Goal: Information Seeking & Learning: Understand process/instructions

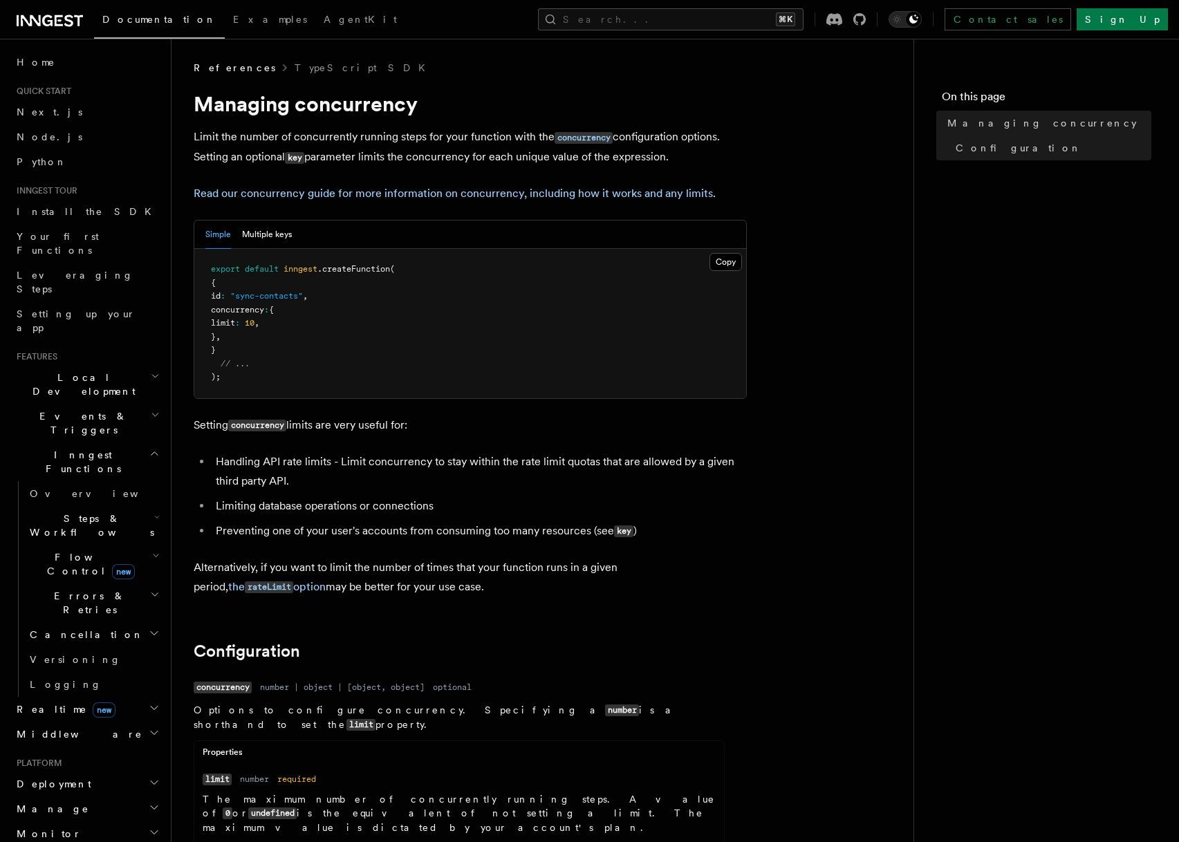
click at [97, 512] on span "Steps & Workflows" at bounding box center [89, 526] width 130 height 28
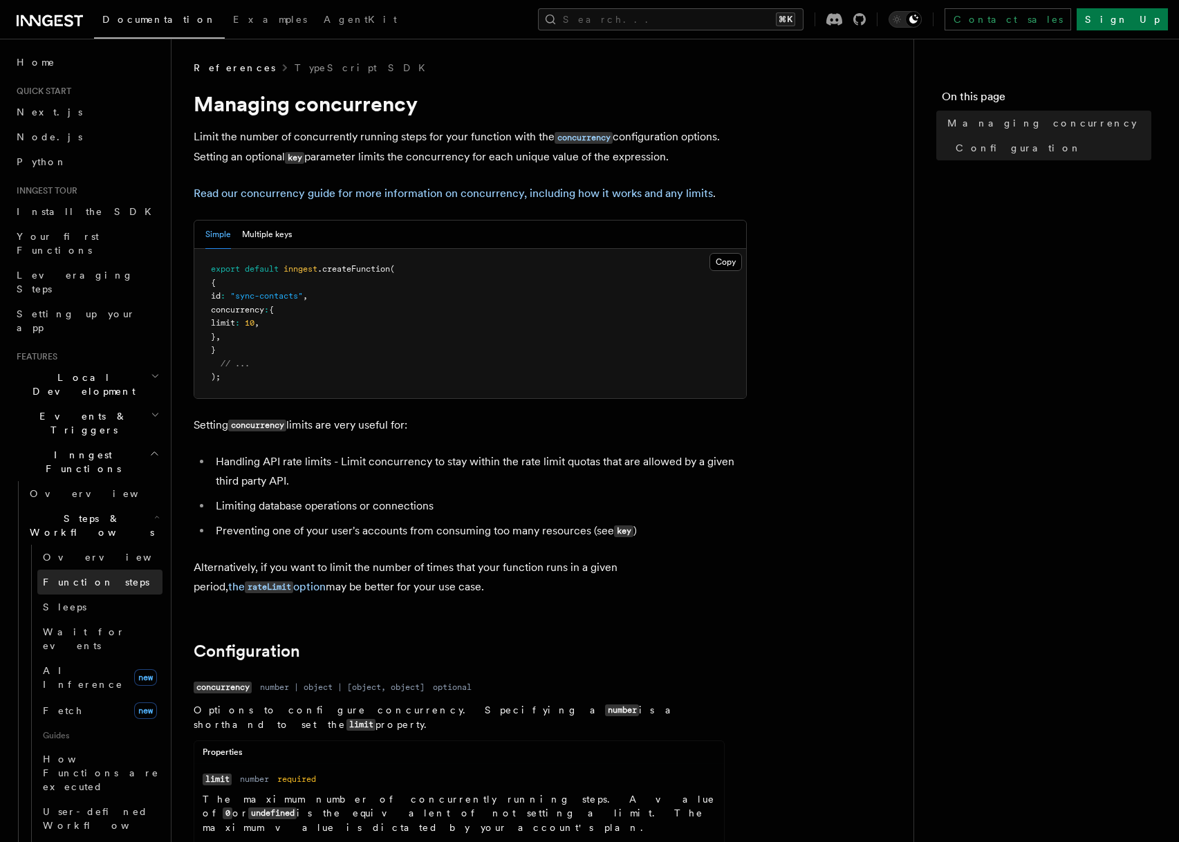
click at [83, 577] on span "Function steps" at bounding box center [96, 582] width 106 height 11
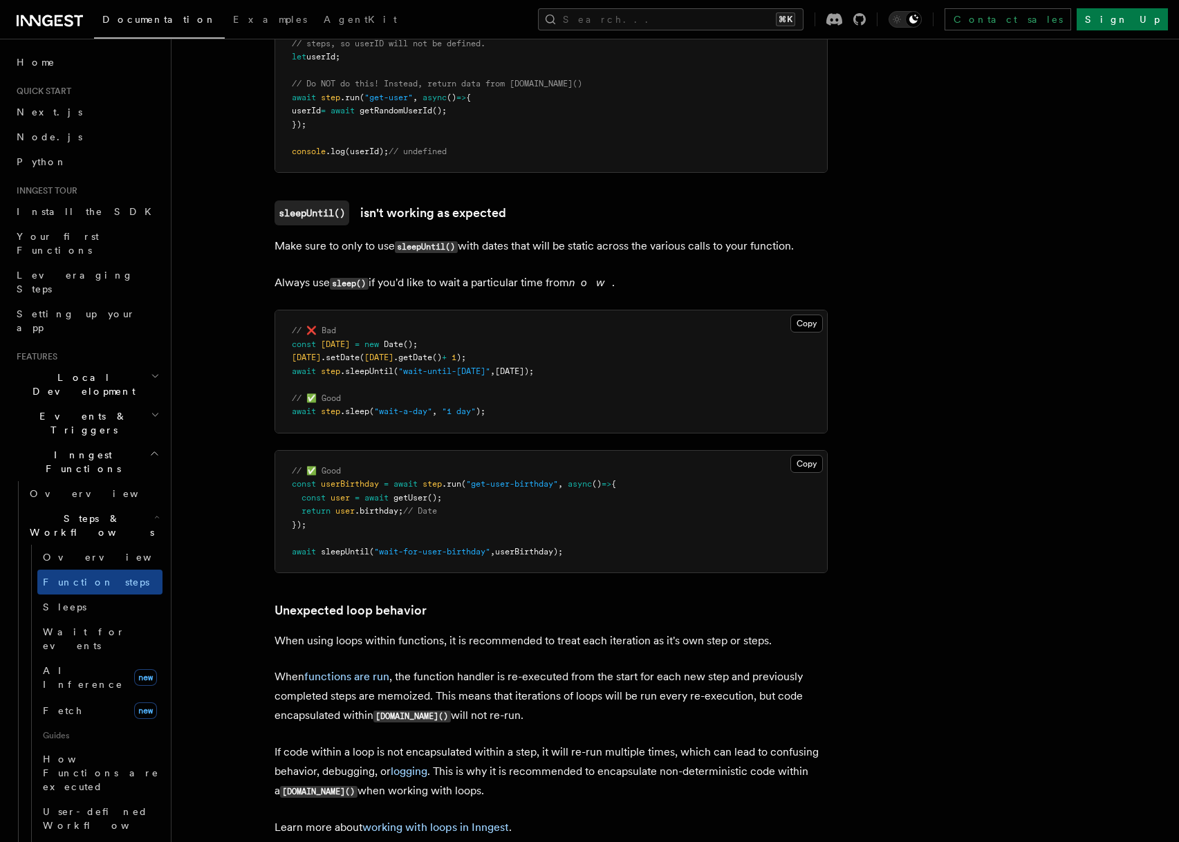
scroll to position [4315, 0]
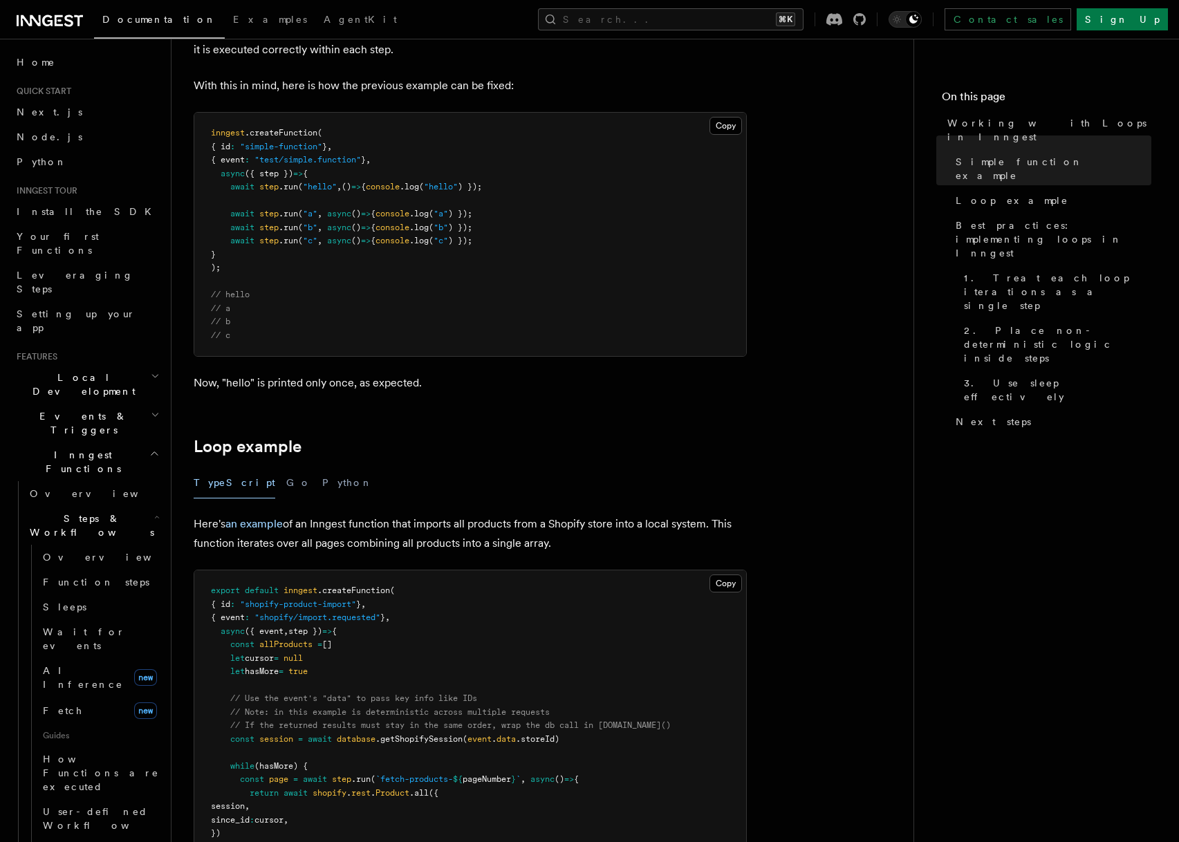
scroll to position [908, 0]
